Goal: Information Seeking & Learning: Understand process/instructions

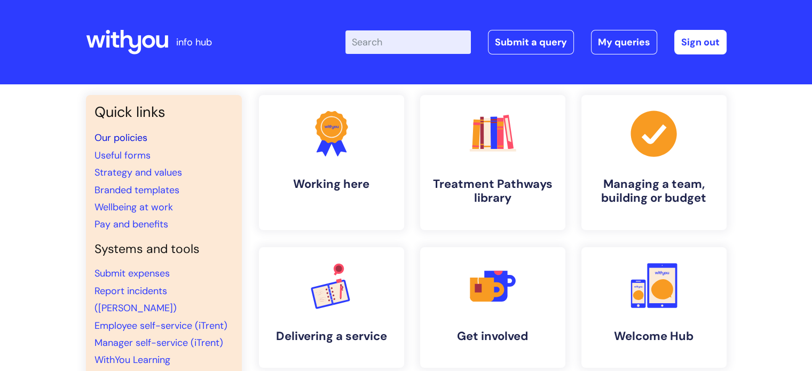
click at [126, 138] on link "Our policies" at bounding box center [120, 137] width 53 height 13
click at [113, 157] on link "Useful forms" at bounding box center [122, 155] width 56 height 13
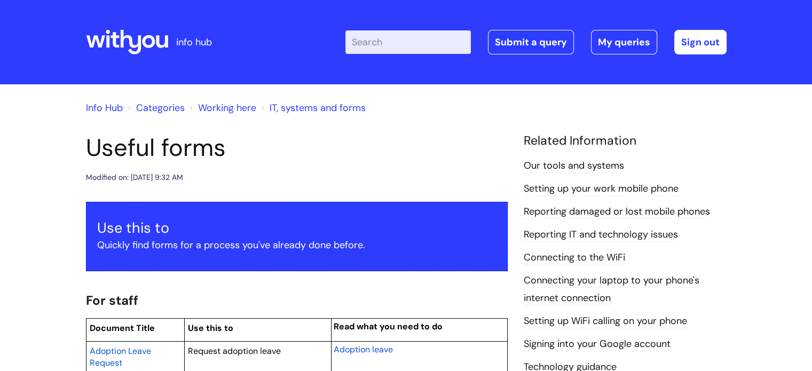
click at [394, 50] on input "Enter your search term here..." at bounding box center [407, 41] width 125 height 23
type input "ecruitment"
click button "Search" at bounding box center [0, 0] width 0 height 0
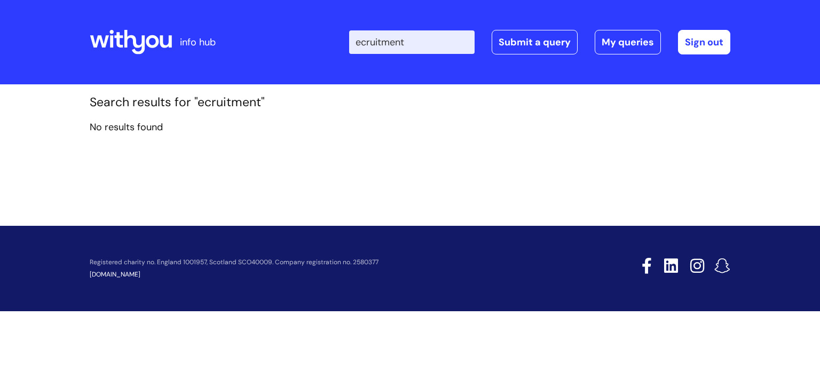
click at [368, 45] on input "ecruitment" at bounding box center [411, 41] width 125 height 23
type input "recruitment"
click button "Search" at bounding box center [0, 0] width 0 height 0
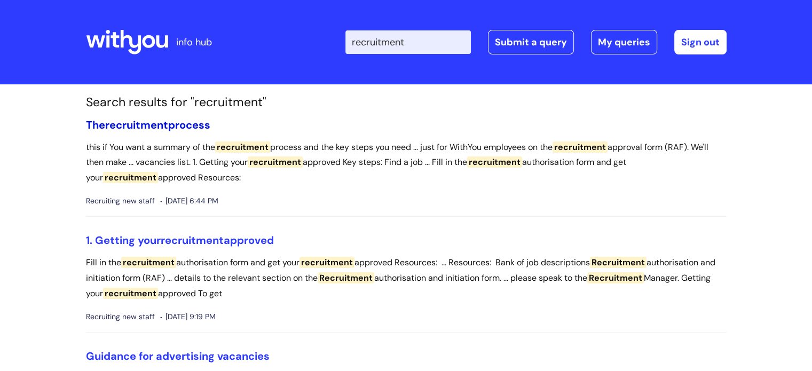
click at [168, 122] on span "recruitment" at bounding box center [136, 125] width 63 height 14
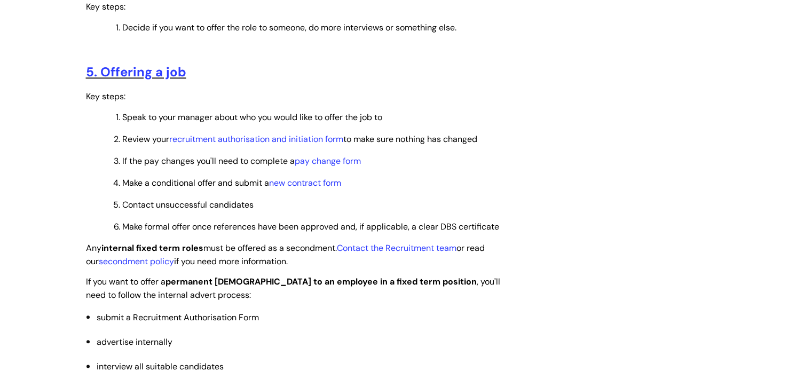
scroll to position [1227, 0]
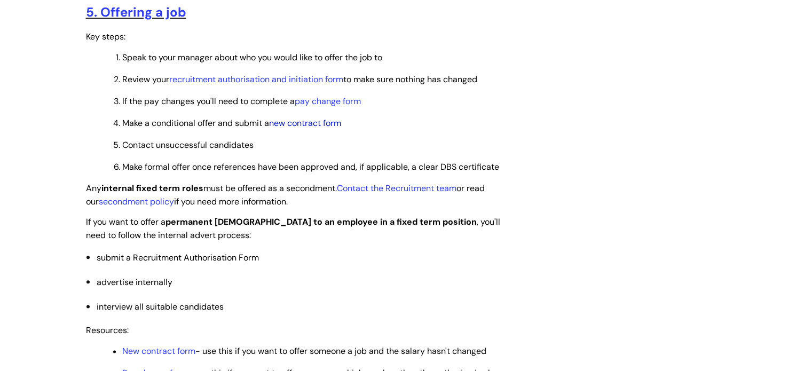
click at [291, 129] on link "new contract form" at bounding box center [305, 122] width 72 height 11
